Goal: Task Accomplishment & Management: Complete application form

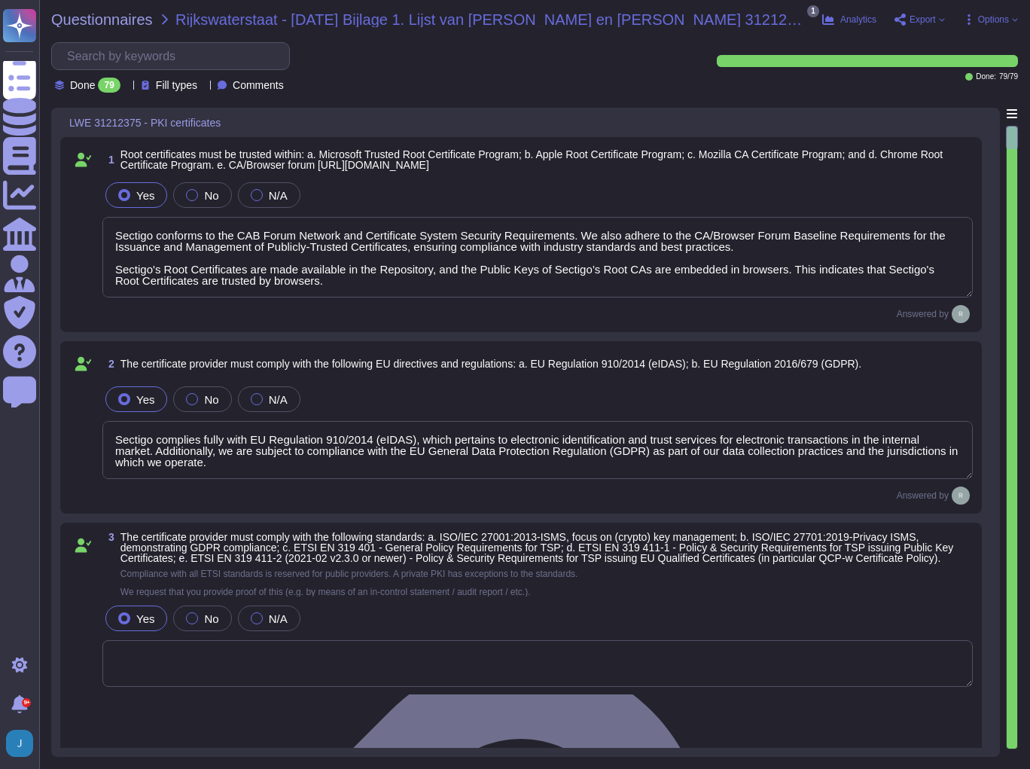
type textarea "Sectigo conforms to the CAB Forum Network and Certificate System Security Requi…"
type textarea "Sectigo complies fully with EU Regulation 910/2014 (eIDAS), which pertains to e…"
type textarea "We utilize TLS 1.2 or higher for all data in transit, ensuring compliance with …"
type textarea "We maintain ISO 27001 certification, along with other certifications such as SO…"
click at [98, 23] on span "Questionnaires" at bounding box center [102, 19] width 102 height 15
